Goal: Task Accomplishment & Management: Complete application form

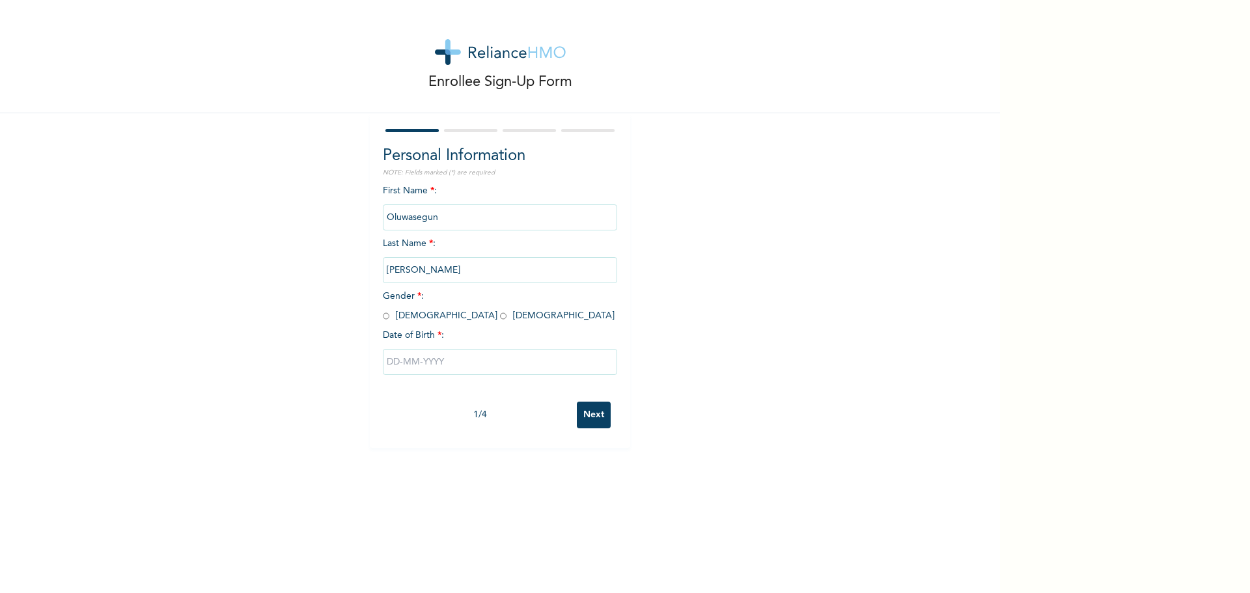
click at [384, 316] on input "radio" at bounding box center [386, 316] width 7 height 12
radio input "true"
click at [419, 365] on input "text" at bounding box center [500, 362] width 234 height 26
select select "8"
click at [550, 414] on select "2025 2024 2023 2022 2021 2020 2019 2018 2017 2016 2015 2014 2013 2012 2011 2010…" at bounding box center [538, 414] width 46 height 26
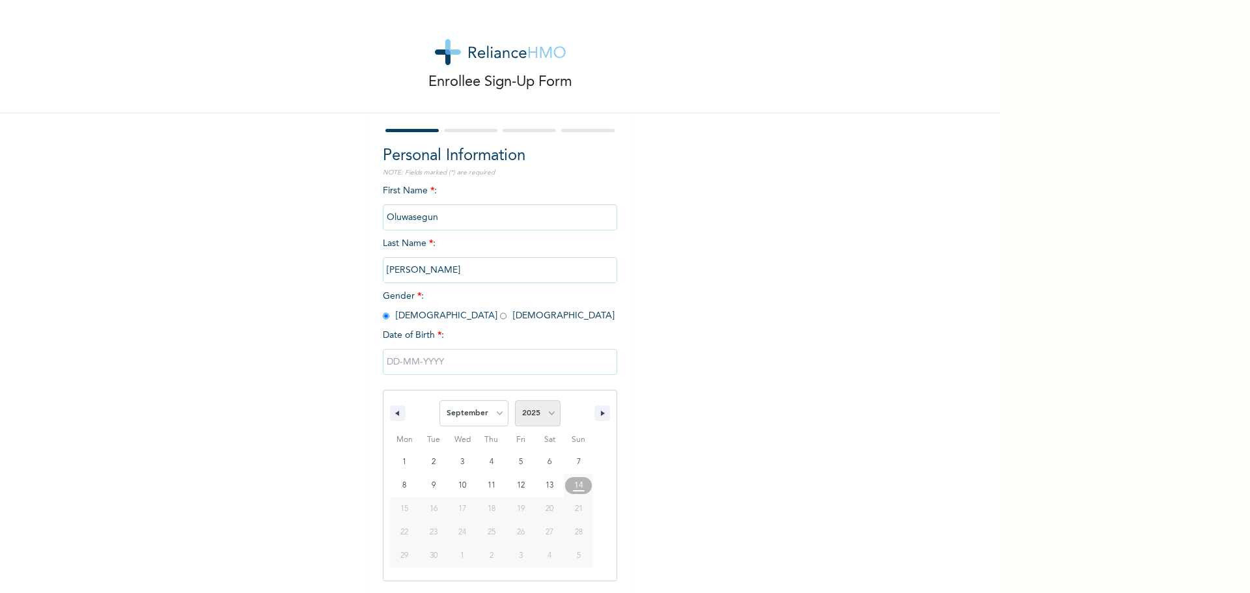
select select "1997"
click at [515, 401] on select "2025 2024 2023 2022 2021 2020 2019 2018 2017 2016 2015 2014 2013 2012 2011 2010…" at bounding box center [538, 414] width 46 height 26
click at [496, 414] on select "January February March April May June July August September October November De…" at bounding box center [474, 414] width 69 height 26
select select "6"
click at [440, 401] on select "January February March April May June July August September October November De…" at bounding box center [474, 414] width 69 height 26
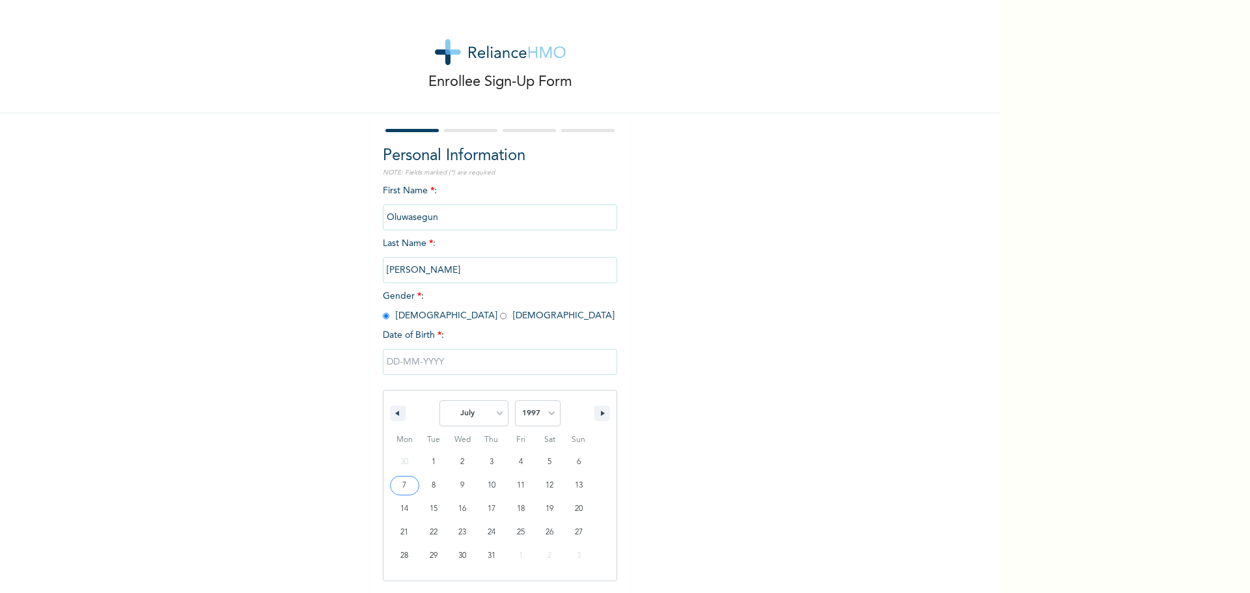
type input "[DATE]"
click at [585, 414] on input "Next" at bounding box center [594, 415] width 34 height 27
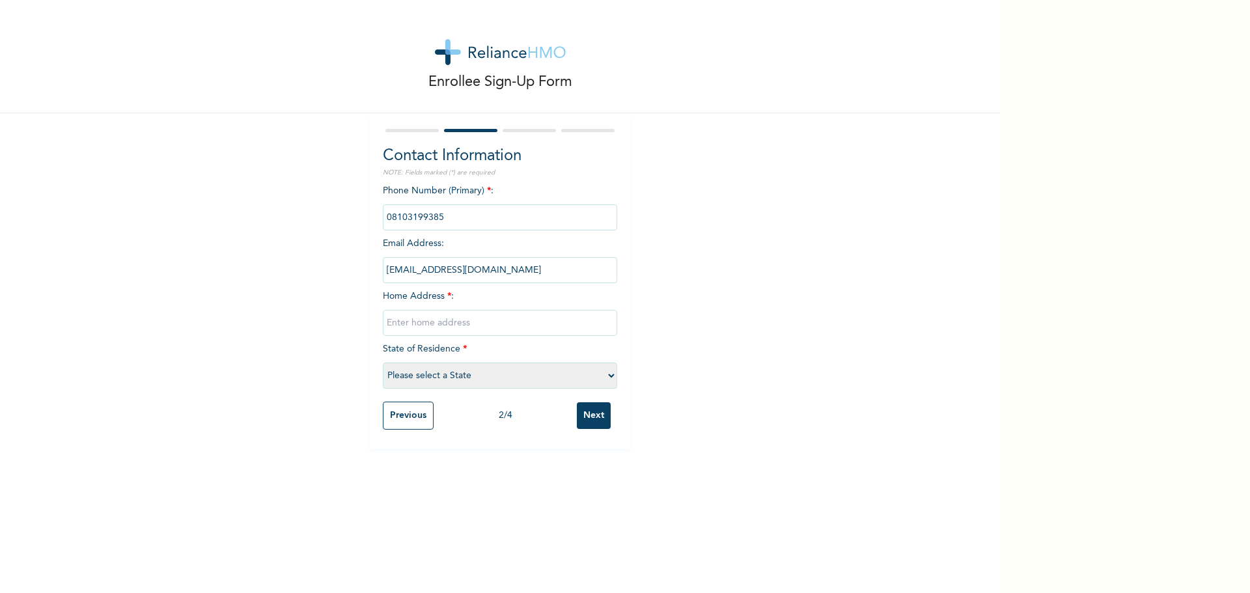
click at [455, 322] on input "text" at bounding box center [500, 323] width 234 height 26
type input "3 Iwajowa Close Ilogbo-Elegba Ojo [GEOGRAPHIC_DATA]"
click at [604, 377] on select "Please select a State [PERSON_NAME] (FCT) [PERSON_NAME] Ibom [GEOGRAPHIC_DATA] …" at bounding box center [500, 376] width 234 height 26
select select "25"
click at [383, 363] on select "Please select a State [PERSON_NAME] (FCT) [PERSON_NAME] Ibom [GEOGRAPHIC_DATA] …" at bounding box center [500, 376] width 234 height 26
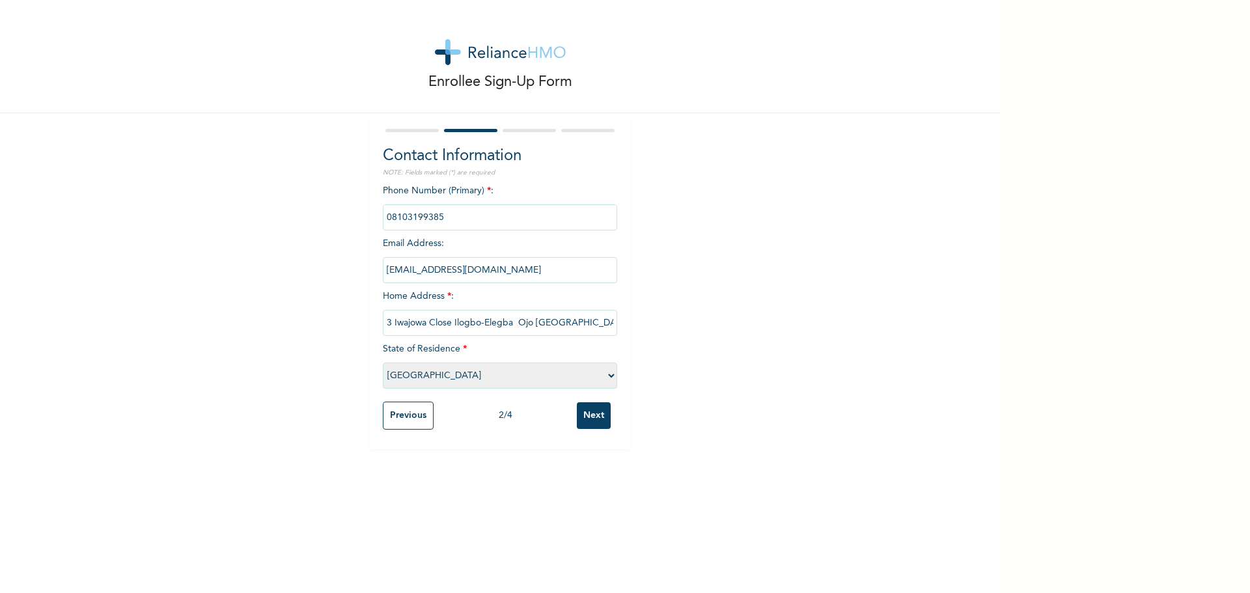
click at [585, 416] on input "Next" at bounding box center [594, 415] width 34 height 27
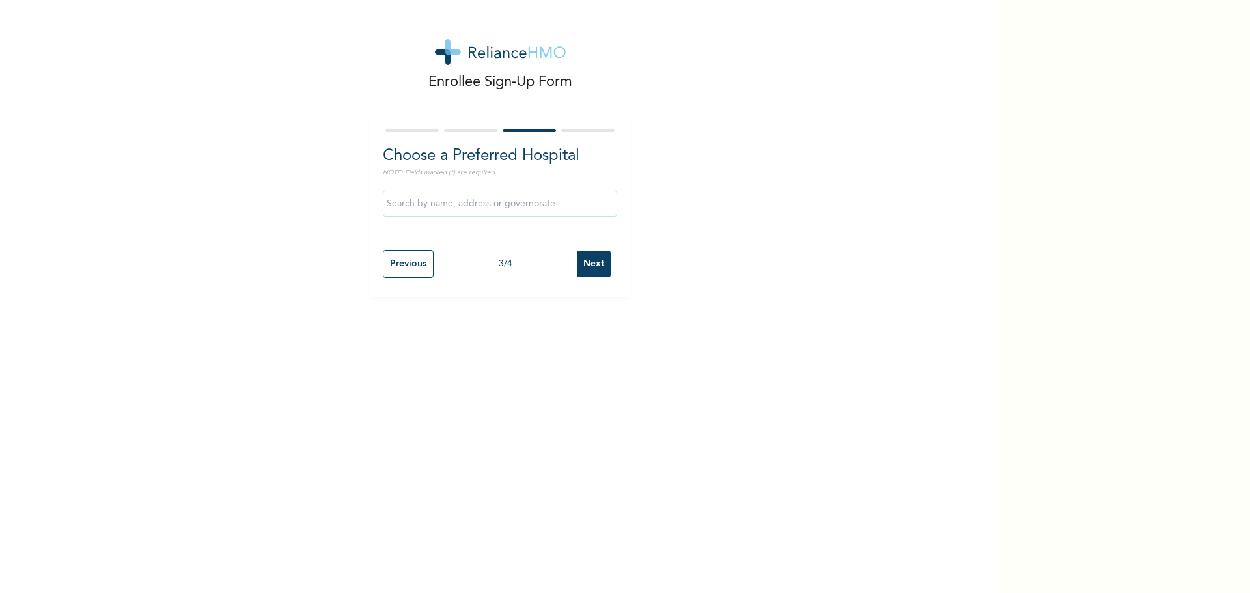
click at [569, 204] on input "text" at bounding box center [500, 204] width 234 height 26
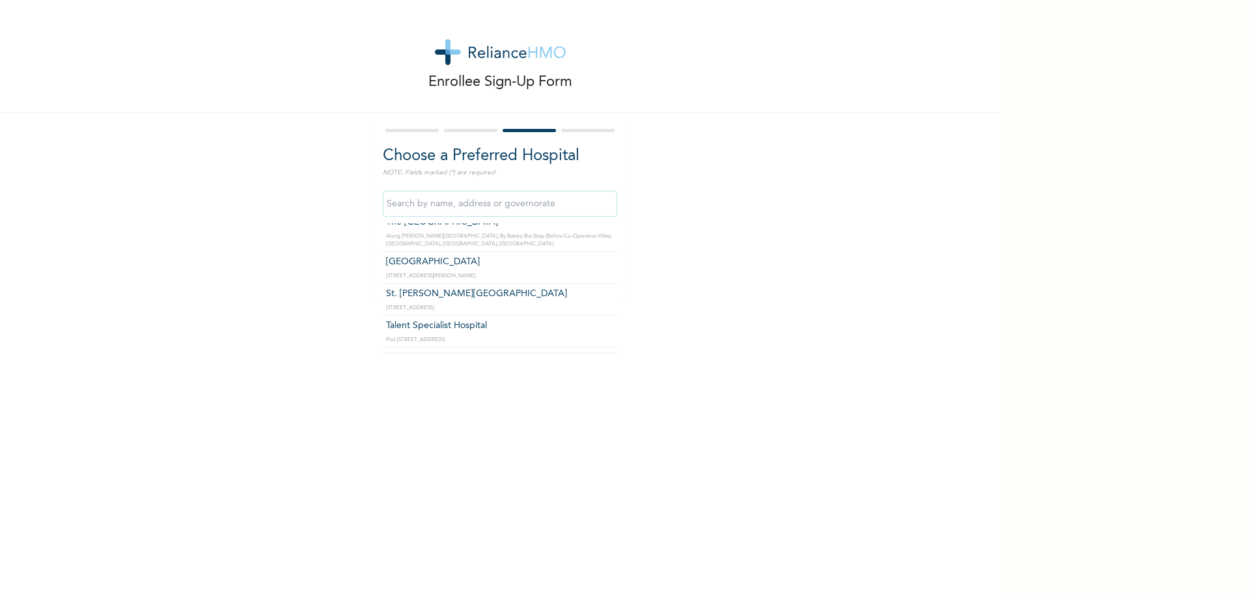
scroll to position [719, 0]
type input "Talent Specialist Hospital"
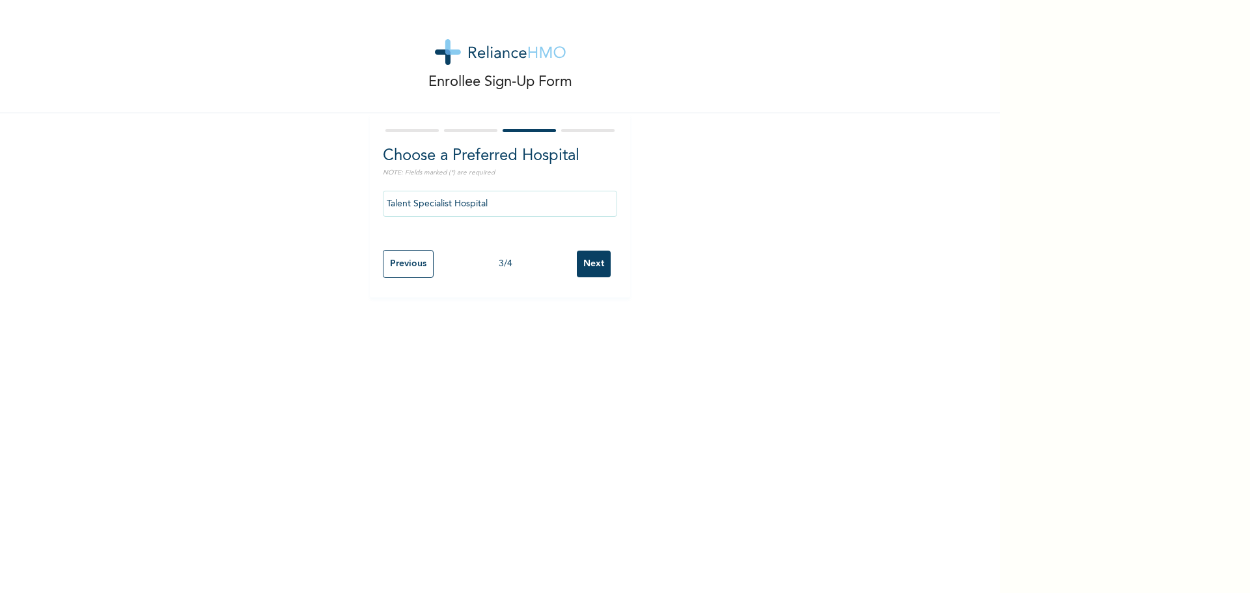
click at [585, 260] on input "Next" at bounding box center [594, 264] width 34 height 27
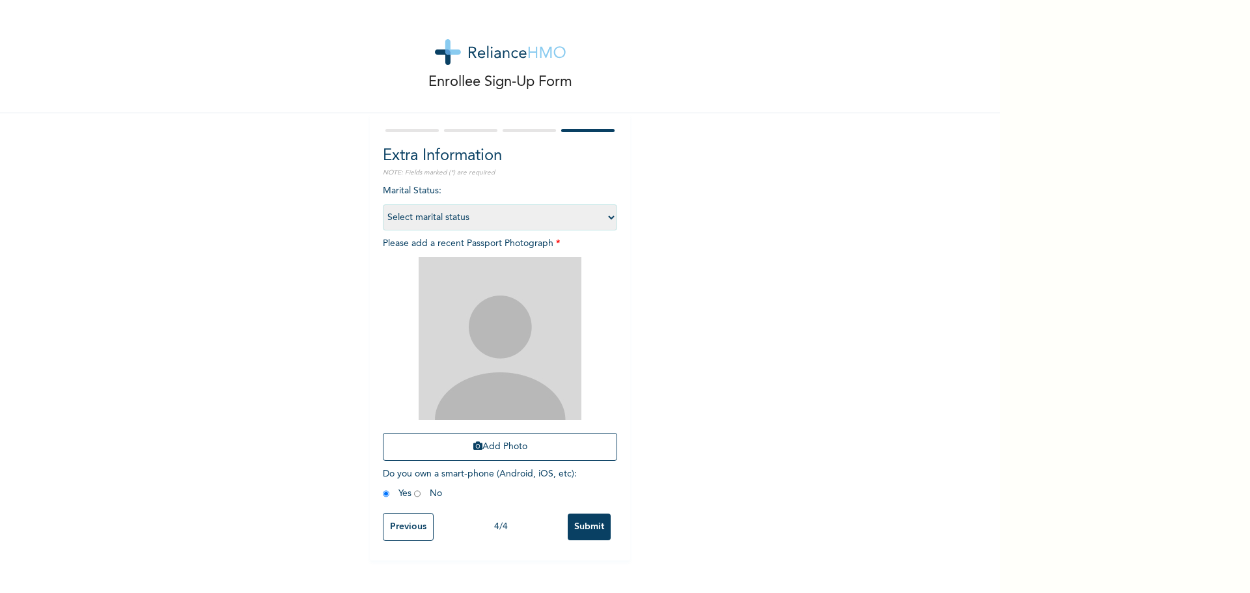
click at [604, 215] on select "Select marital status [DEMOGRAPHIC_DATA] Married [DEMOGRAPHIC_DATA] Widow/[DEMO…" at bounding box center [500, 217] width 234 height 26
select select "1"
click at [383, 204] on select "Select marital status [DEMOGRAPHIC_DATA] Married [DEMOGRAPHIC_DATA] Widow/[DEMO…" at bounding box center [500, 217] width 234 height 26
click at [481, 451] on button "Add Photo" at bounding box center [500, 447] width 234 height 28
click at [505, 370] on img at bounding box center [500, 338] width 163 height 163
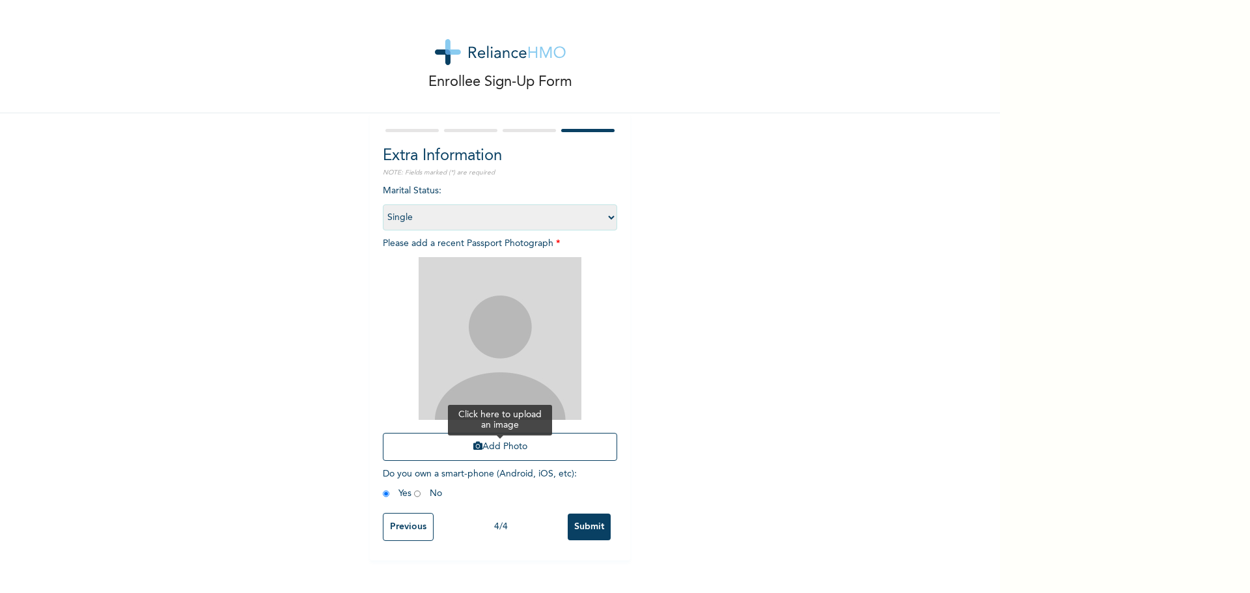
click at [483, 446] on button "Add Photo" at bounding box center [500, 447] width 234 height 28
click at [473, 447] on icon "button" at bounding box center [477, 446] width 9 height 9
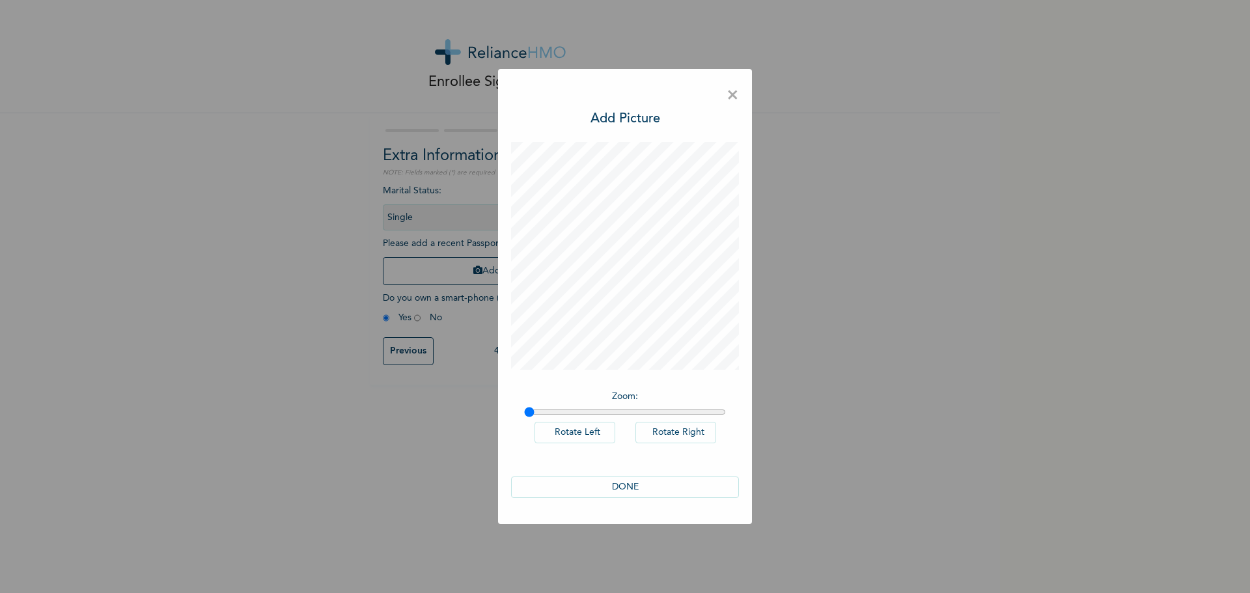
click at [632, 486] on button "DONE" at bounding box center [625, 487] width 228 height 21
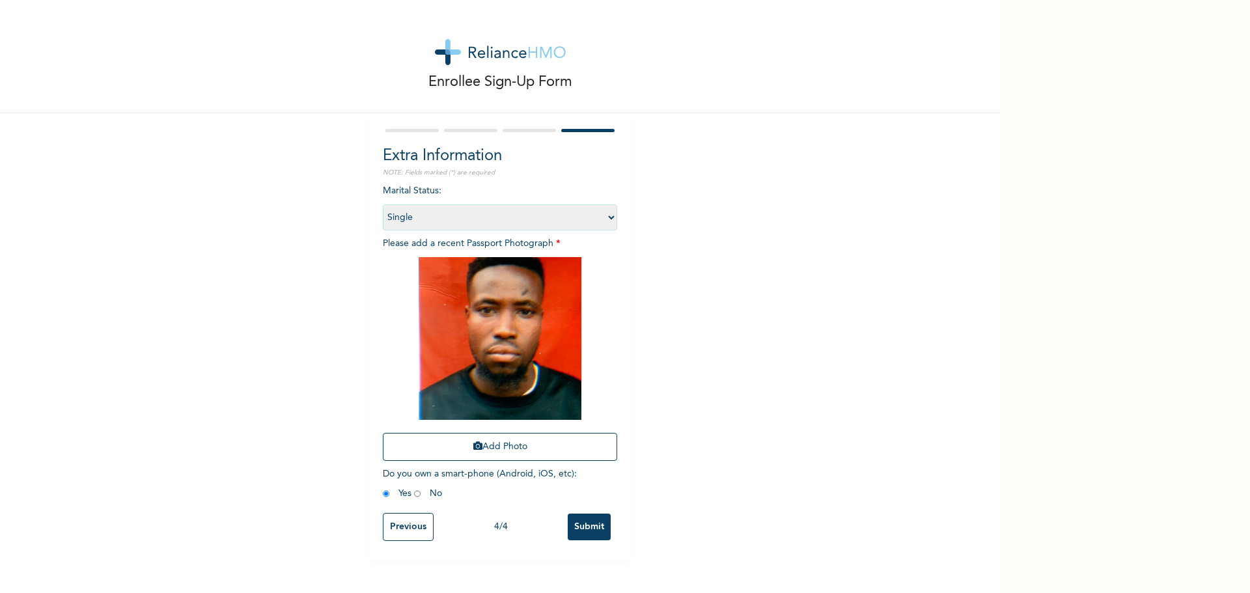
click at [591, 528] on input "Submit" at bounding box center [589, 527] width 43 height 27
